Goal: Use online tool/utility: Utilize a website feature to perform a specific function

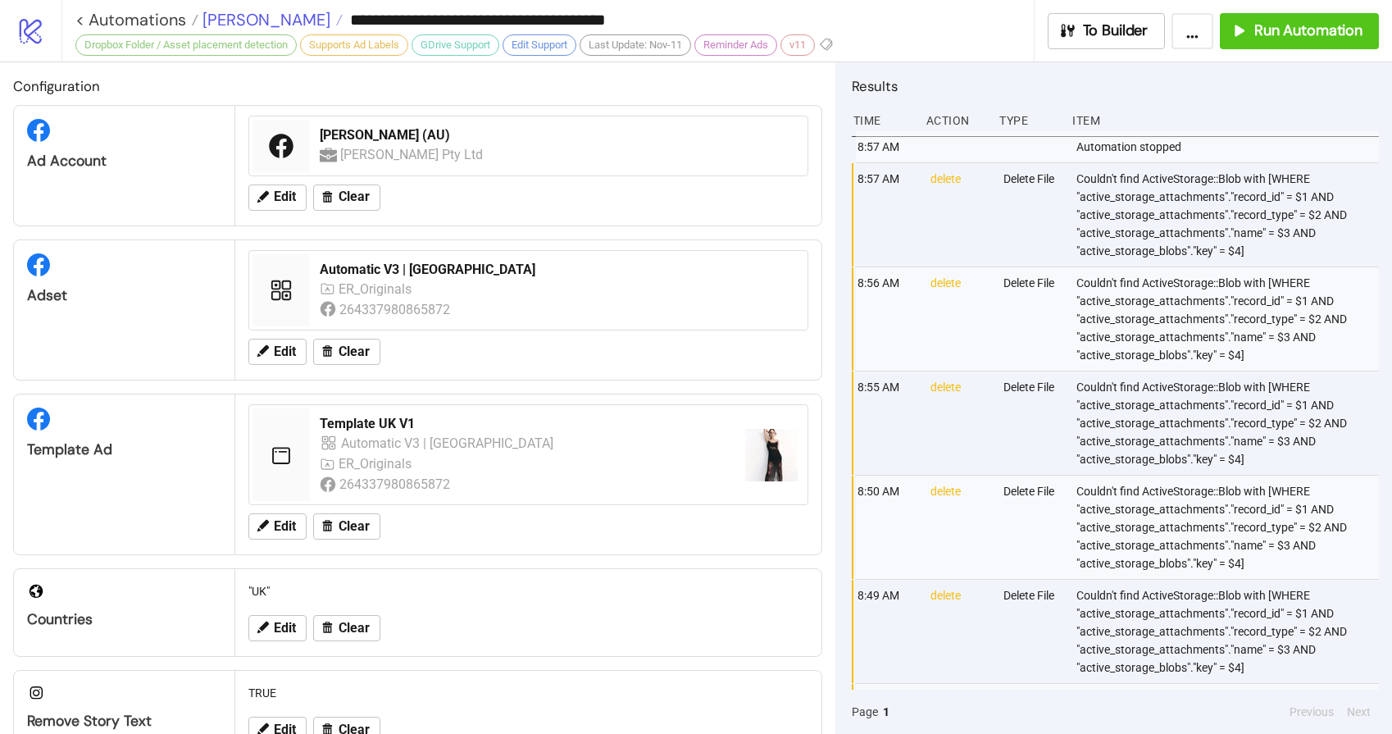
click at [240, 13] on span "[PERSON_NAME]" at bounding box center [264, 19] width 132 height 21
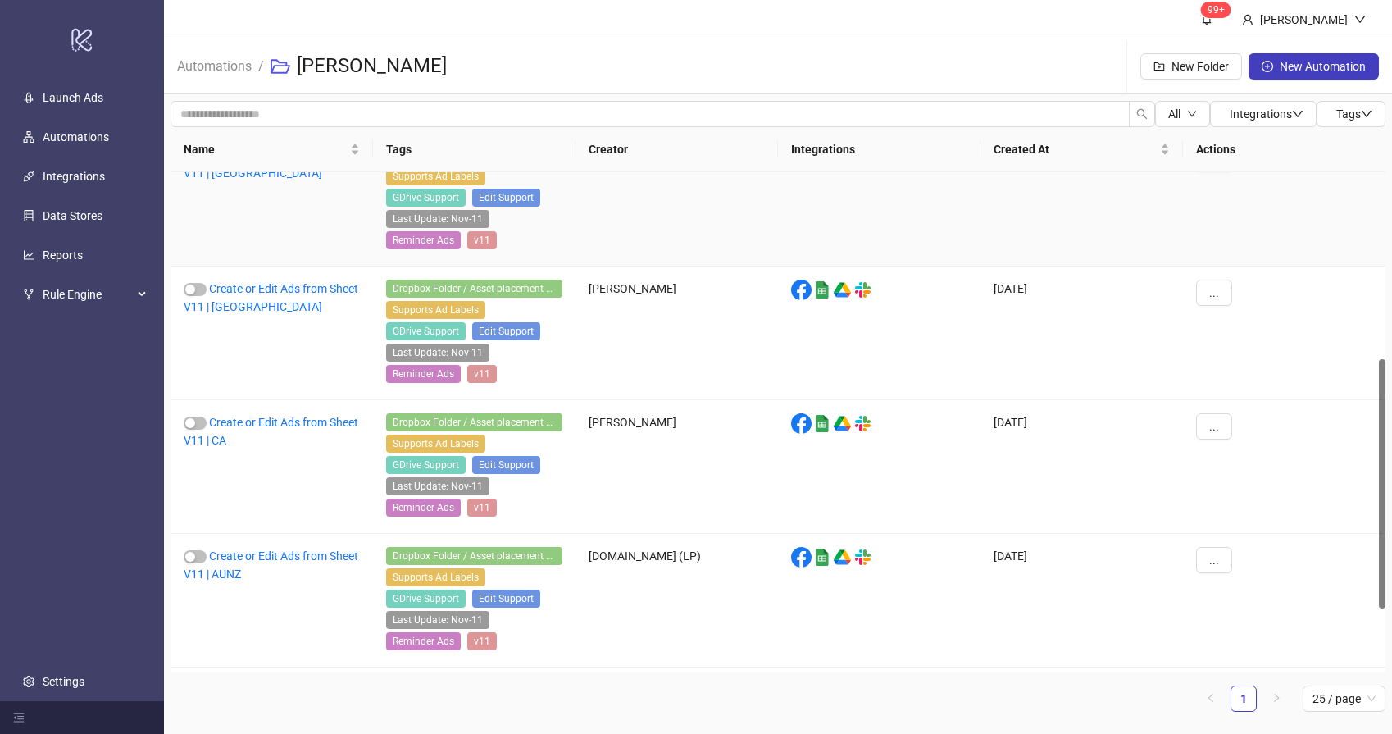
scroll to position [503, 0]
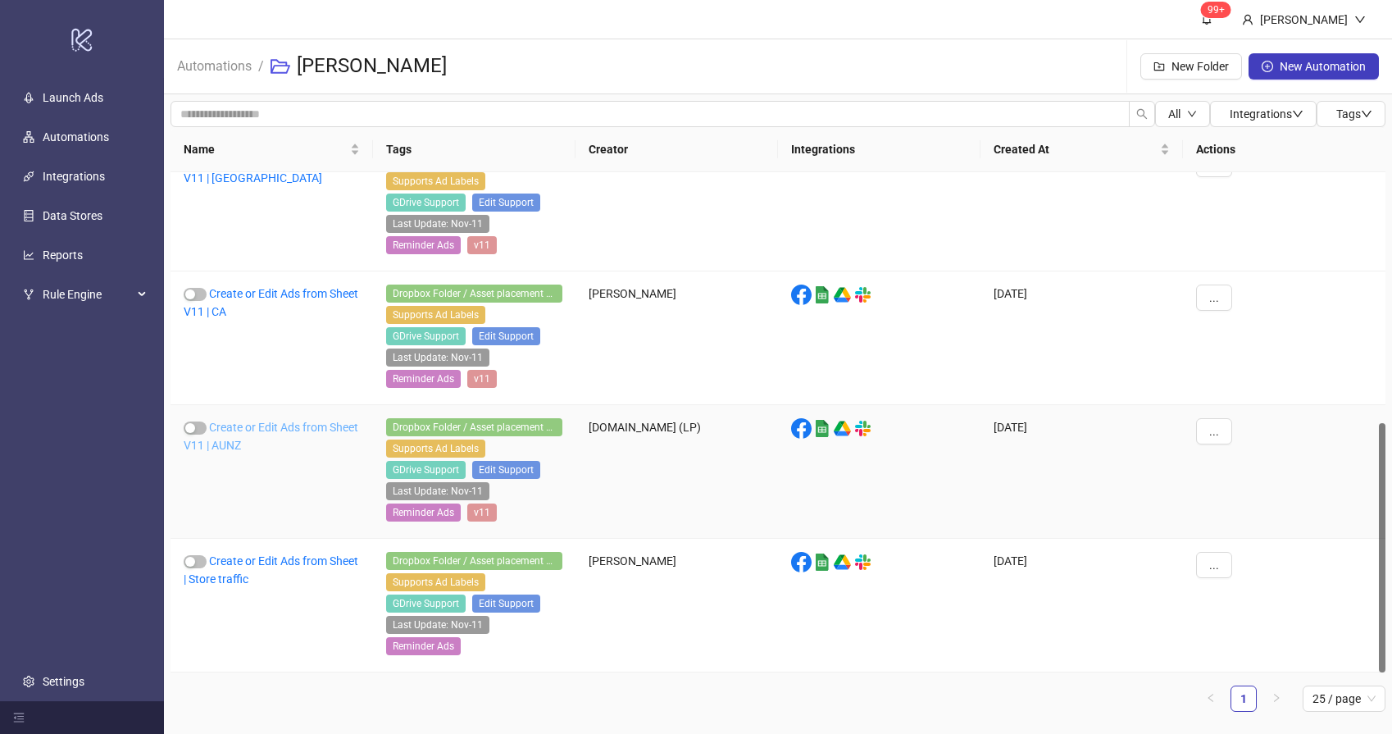
click at [268, 431] on link "Create or Edit Ads from Sheet V11 | AUNZ" at bounding box center [271, 435] width 175 height 31
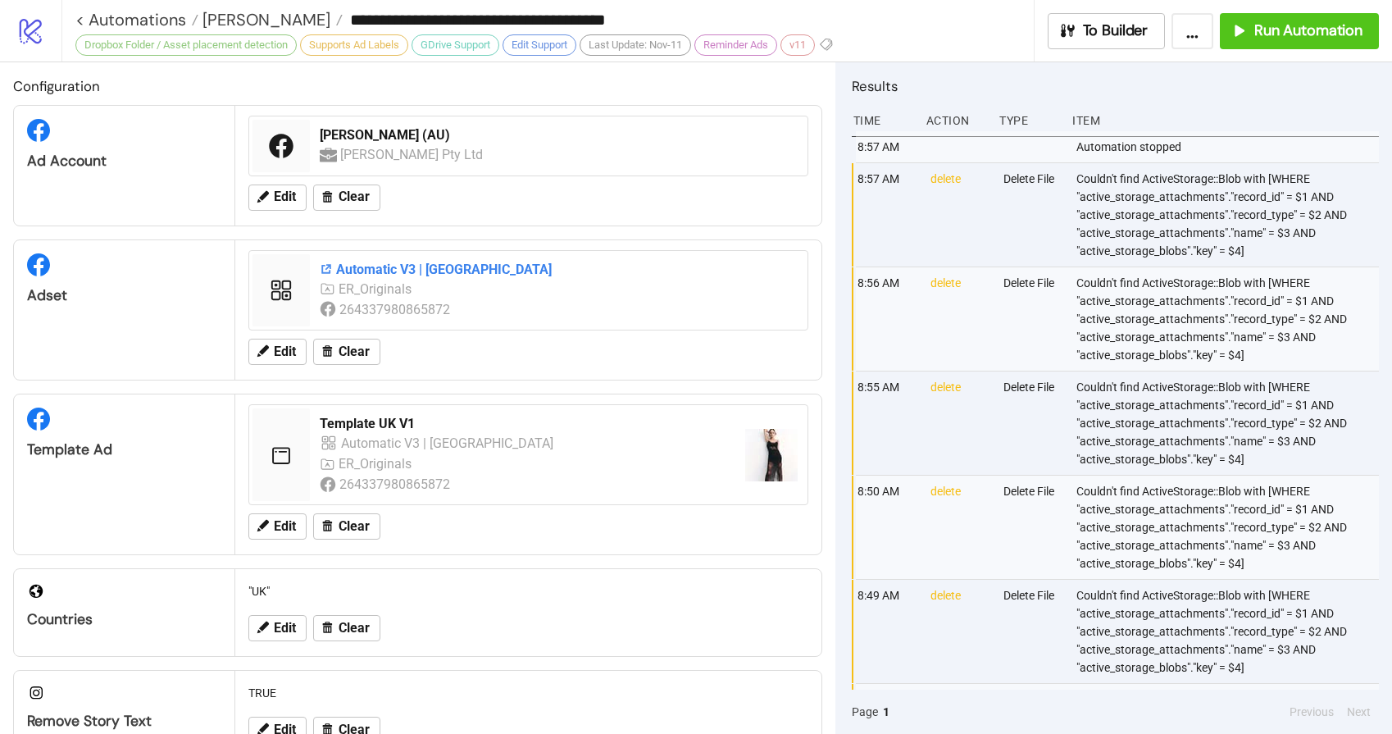
type input "**********"
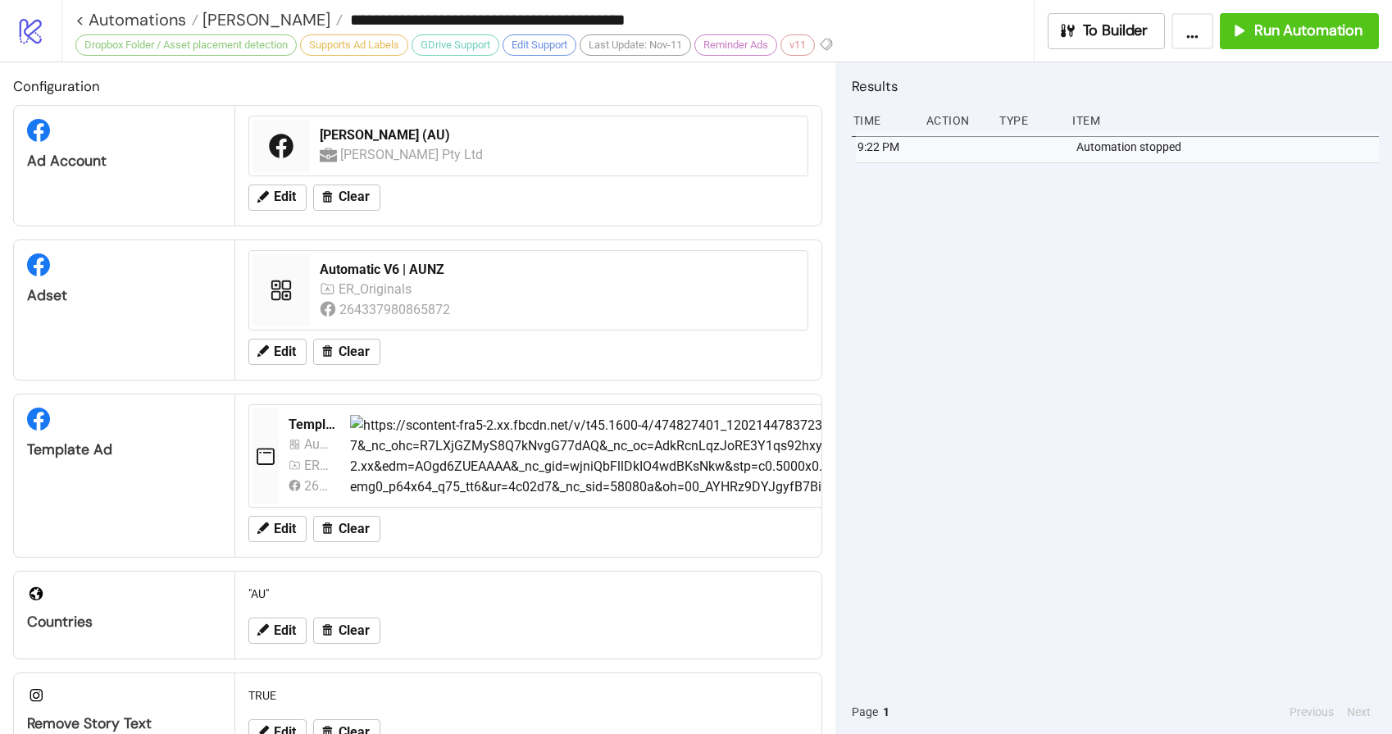
click at [1034, 337] on div "9:22 PM Automation stopped" at bounding box center [1115, 410] width 527 height 558
click at [1310, 38] on span "Run Automation" at bounding box center [1308, 30] width 108 height 19
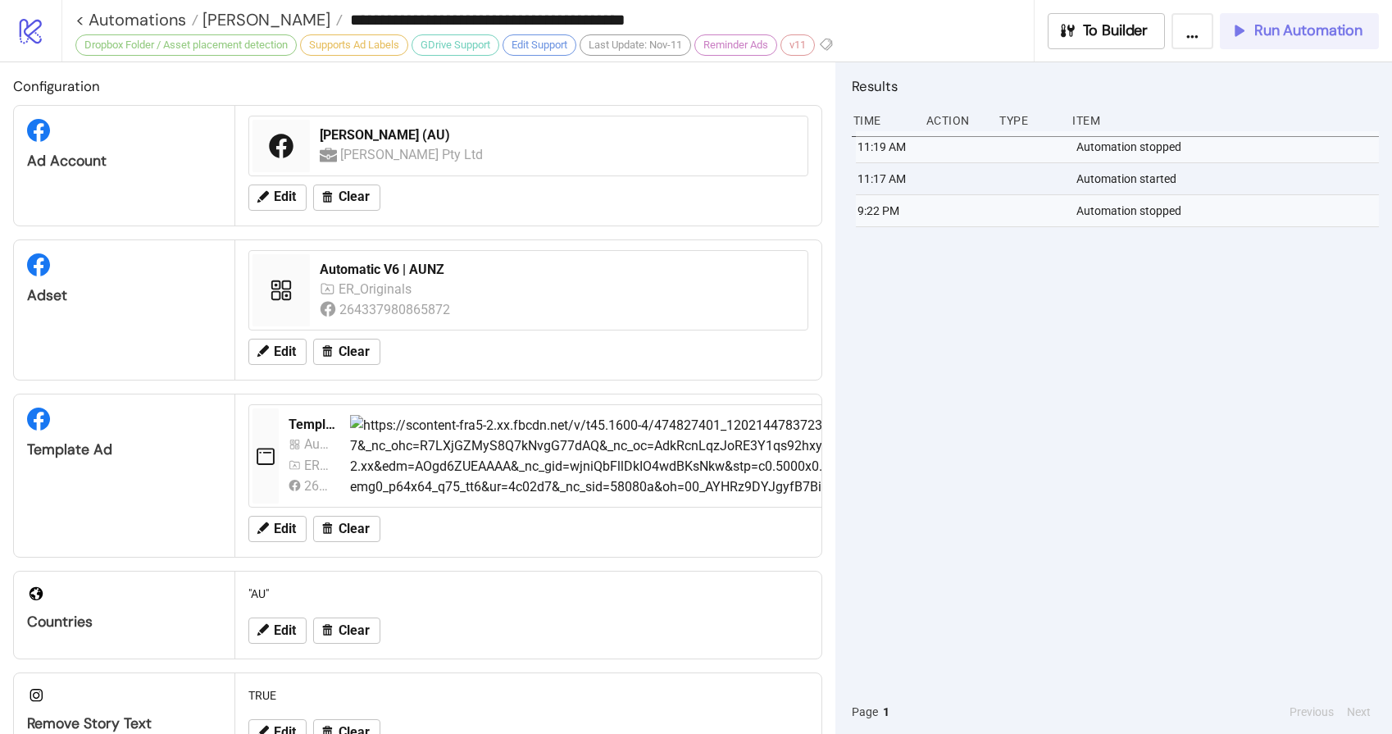
click at [1302, 30] on span "Run Automation" at bounding box center [1308, 30] width 108 height 19
click at [1303, 29] on span "Run Automation" at bounding box center [1308, 30] width 108 height 19
